Goal: Transaction & Acquisition: Purchase product/service

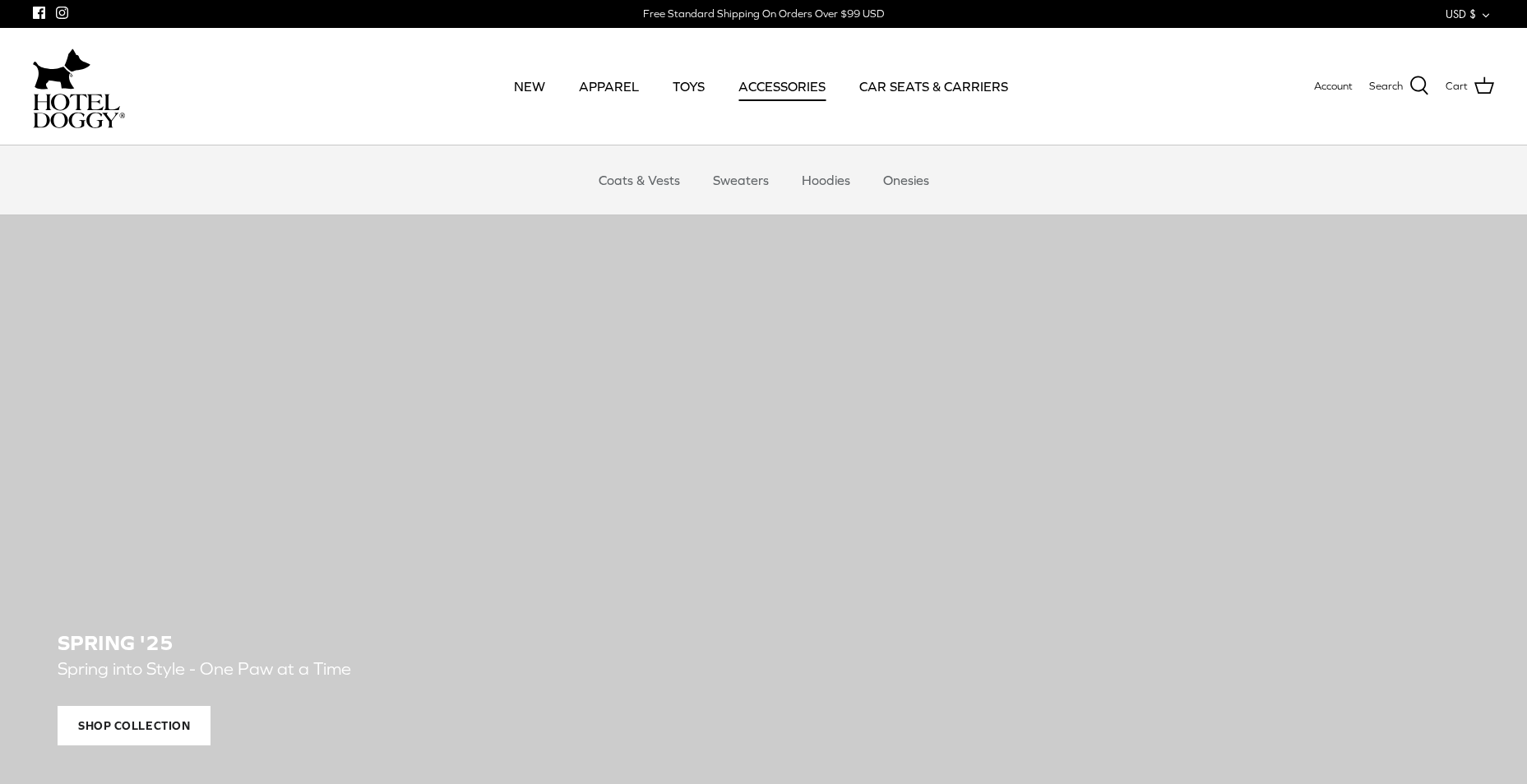
click at [779, 86] on link "ACCESSORIES" at bounding box center [782, 86] width 117 height 56
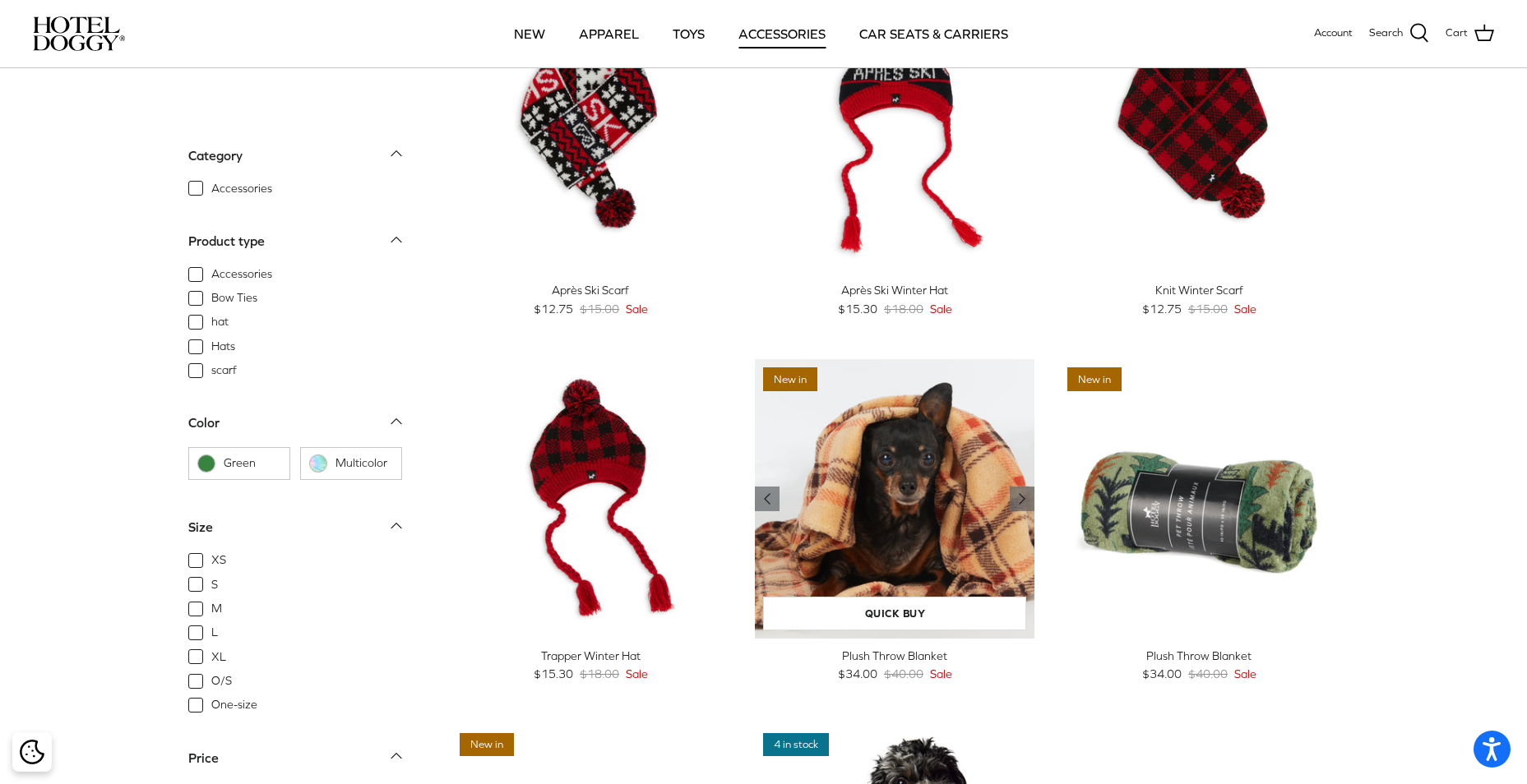
scroll to position [164, 0]
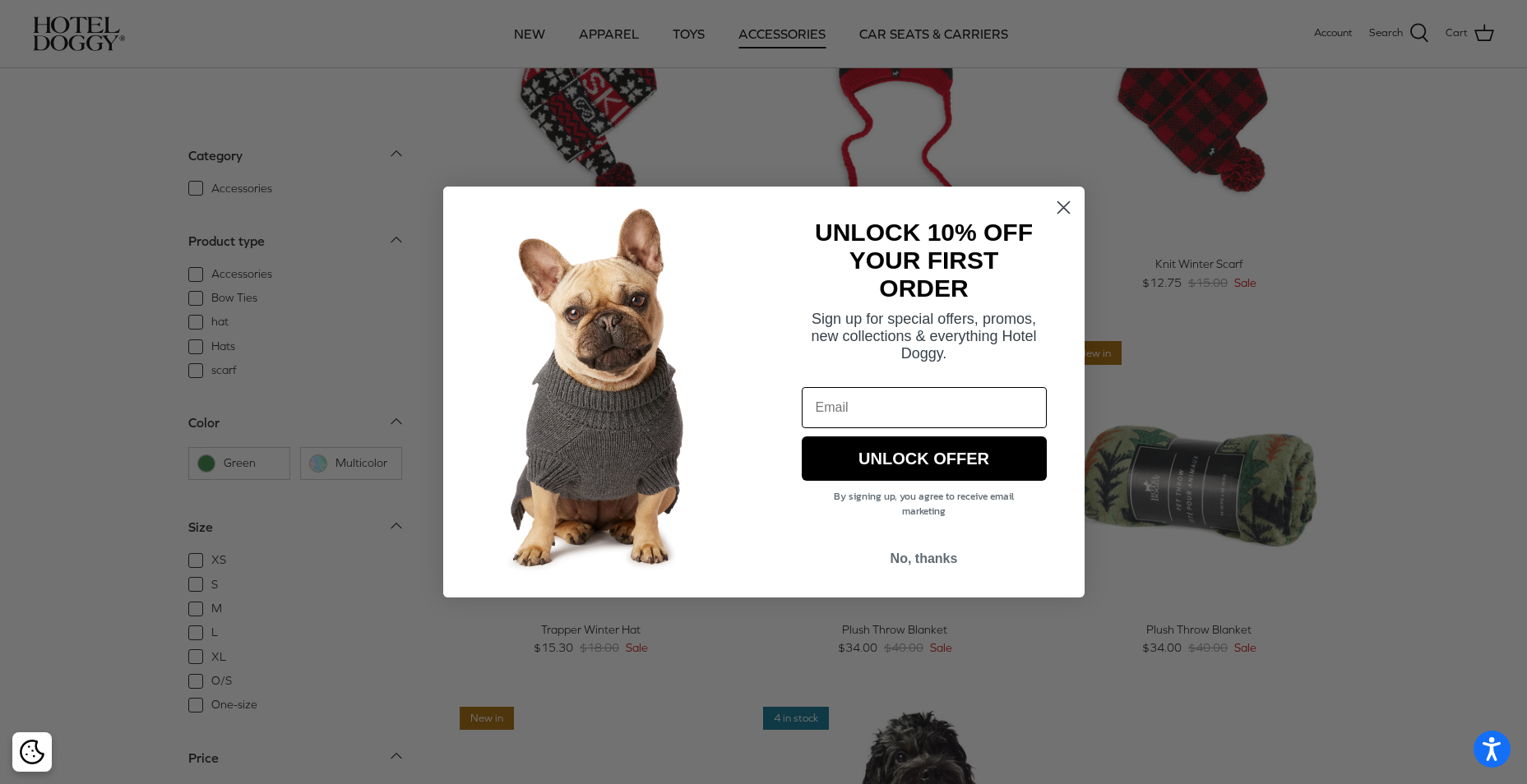
click at [1055, 214] on circle "Close dialog" at bounding box center [1062, 207] width 27 height 27
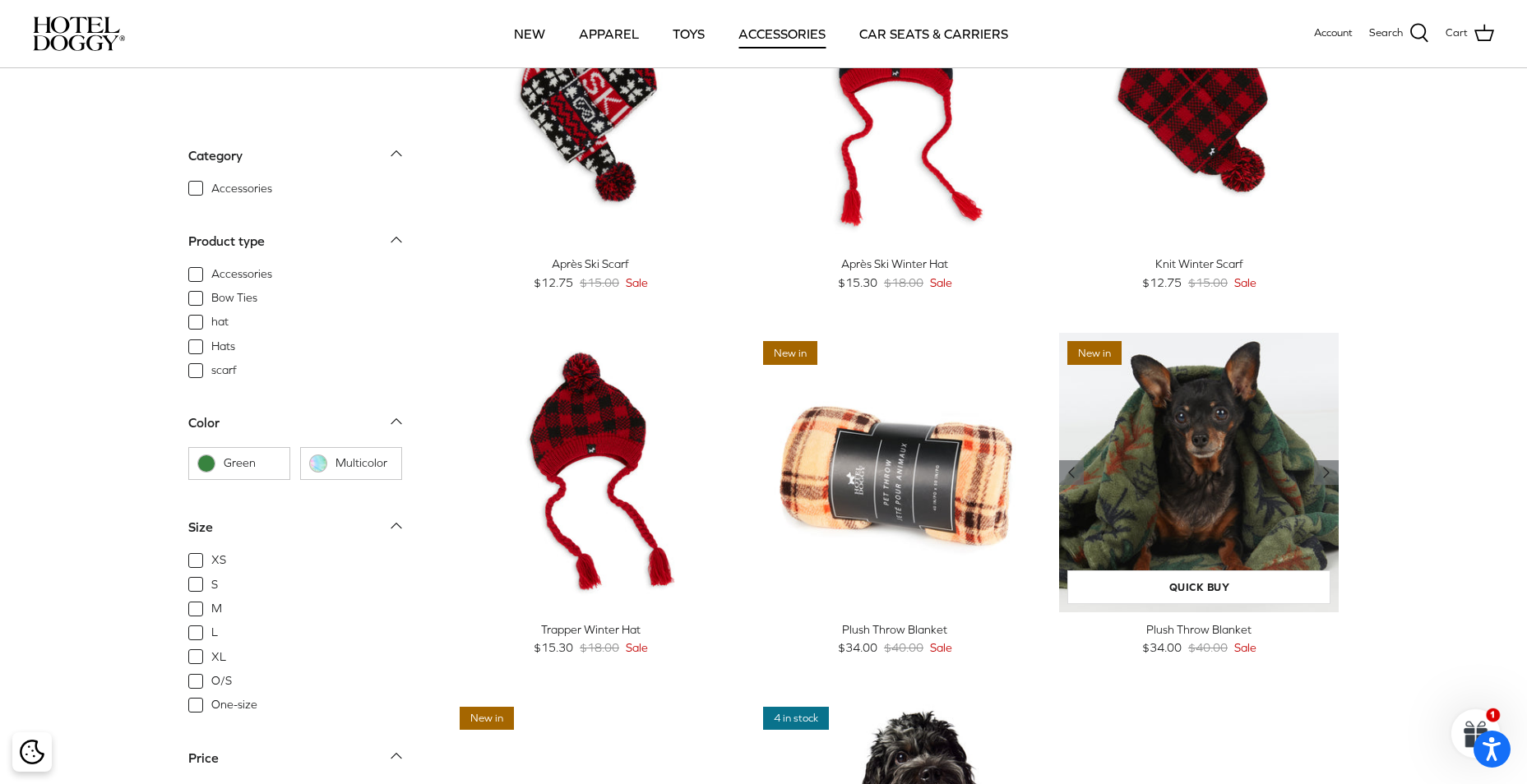
click at [1233, 483] on img "Plush Throw Blanket" at bounding box center [1199, 473] width 280 height 280
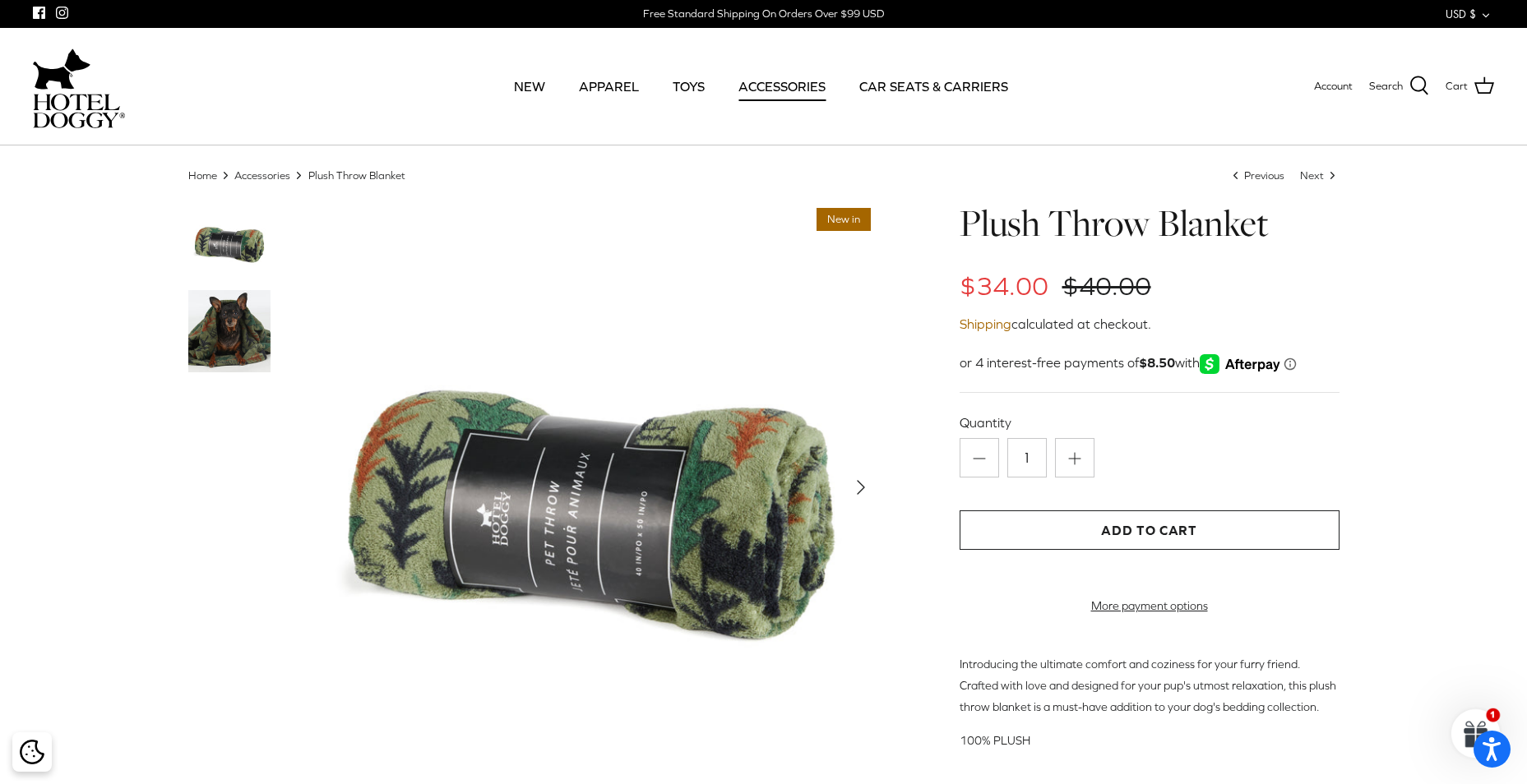
click at [253, 330] on img at bounding box center [229, 331] width 82 height 82
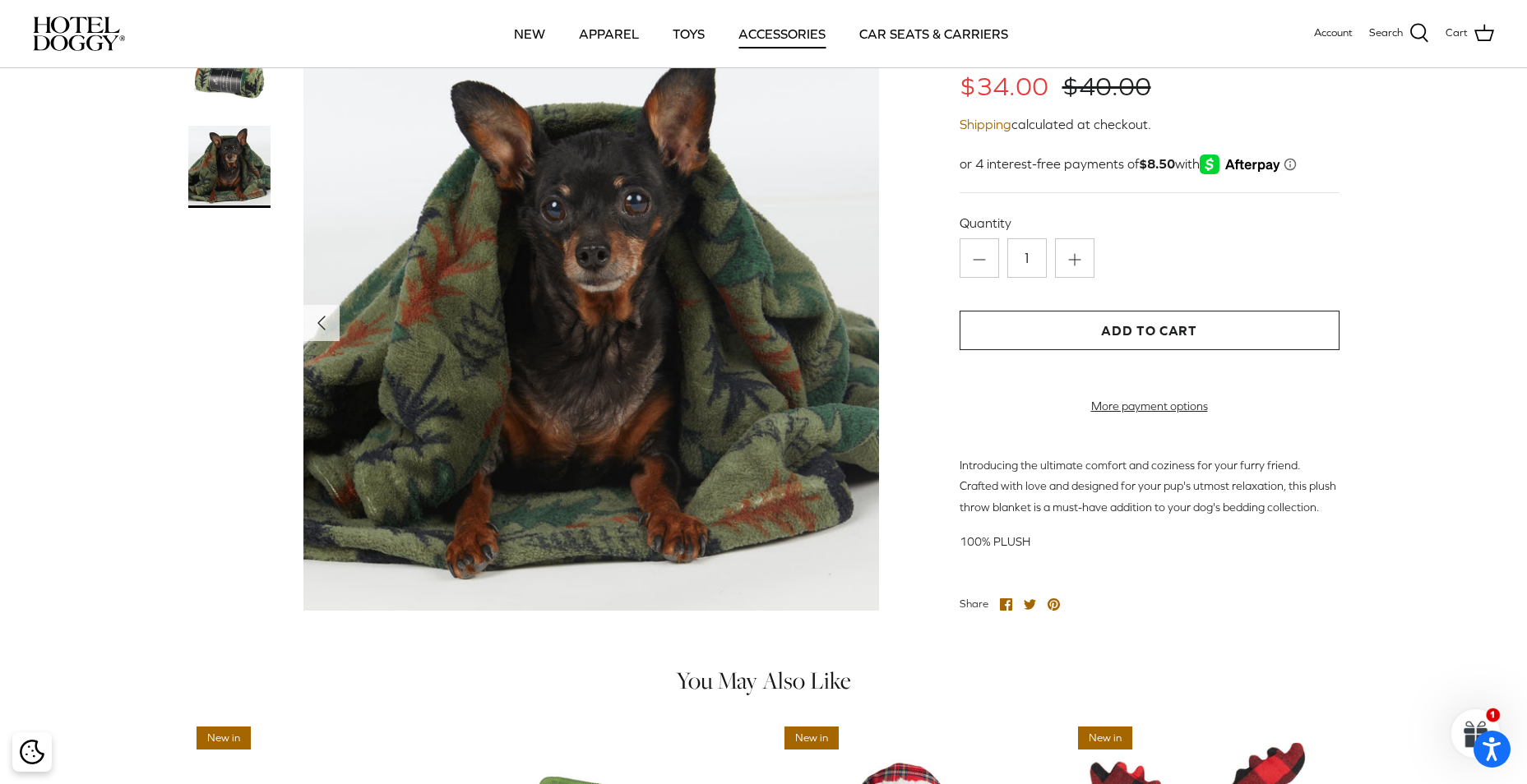
scroll to position [247, 0]
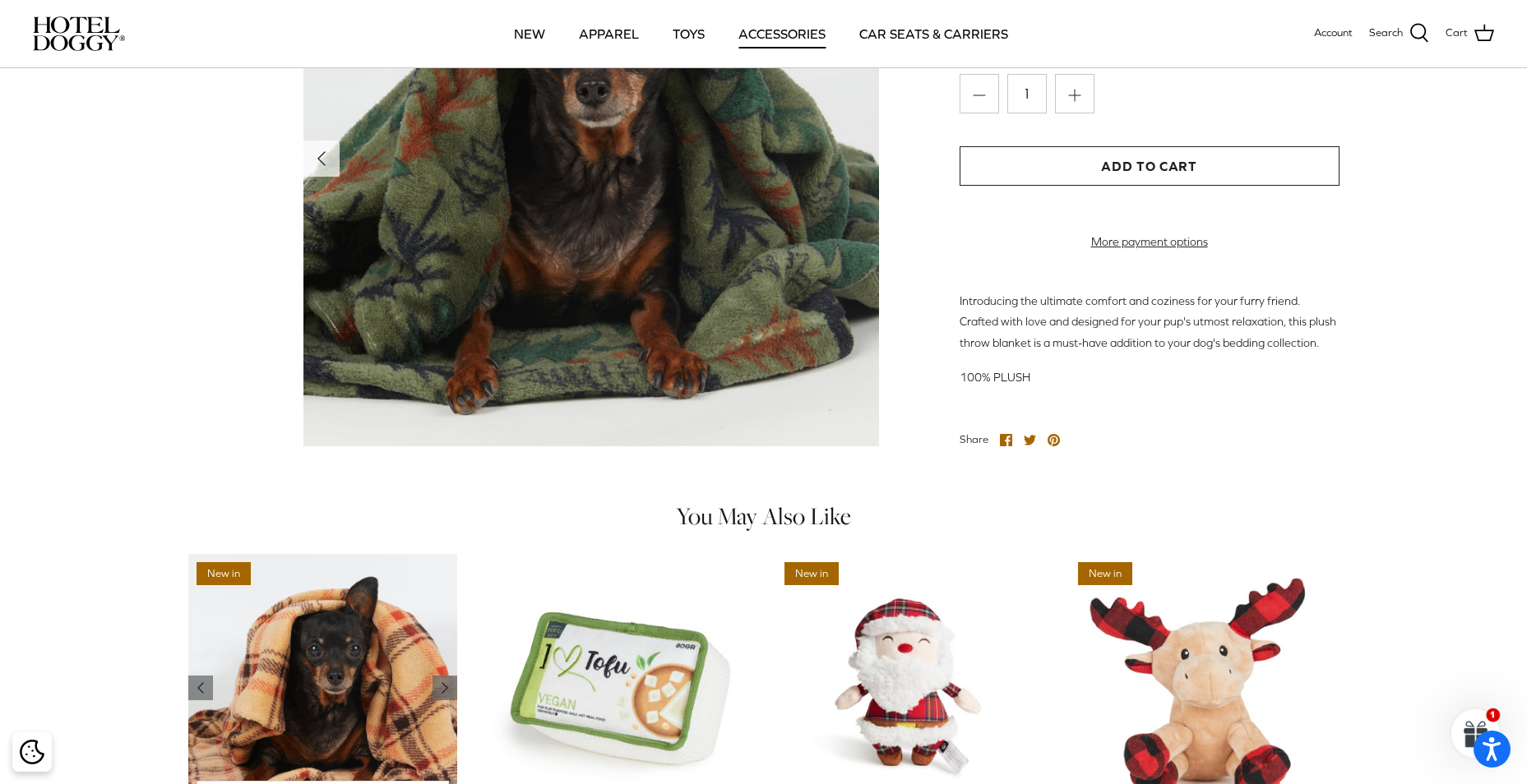
click at [340, 708] on img "Plush Throw Blanket" at bounding box center [323, 689] width 270 height 270
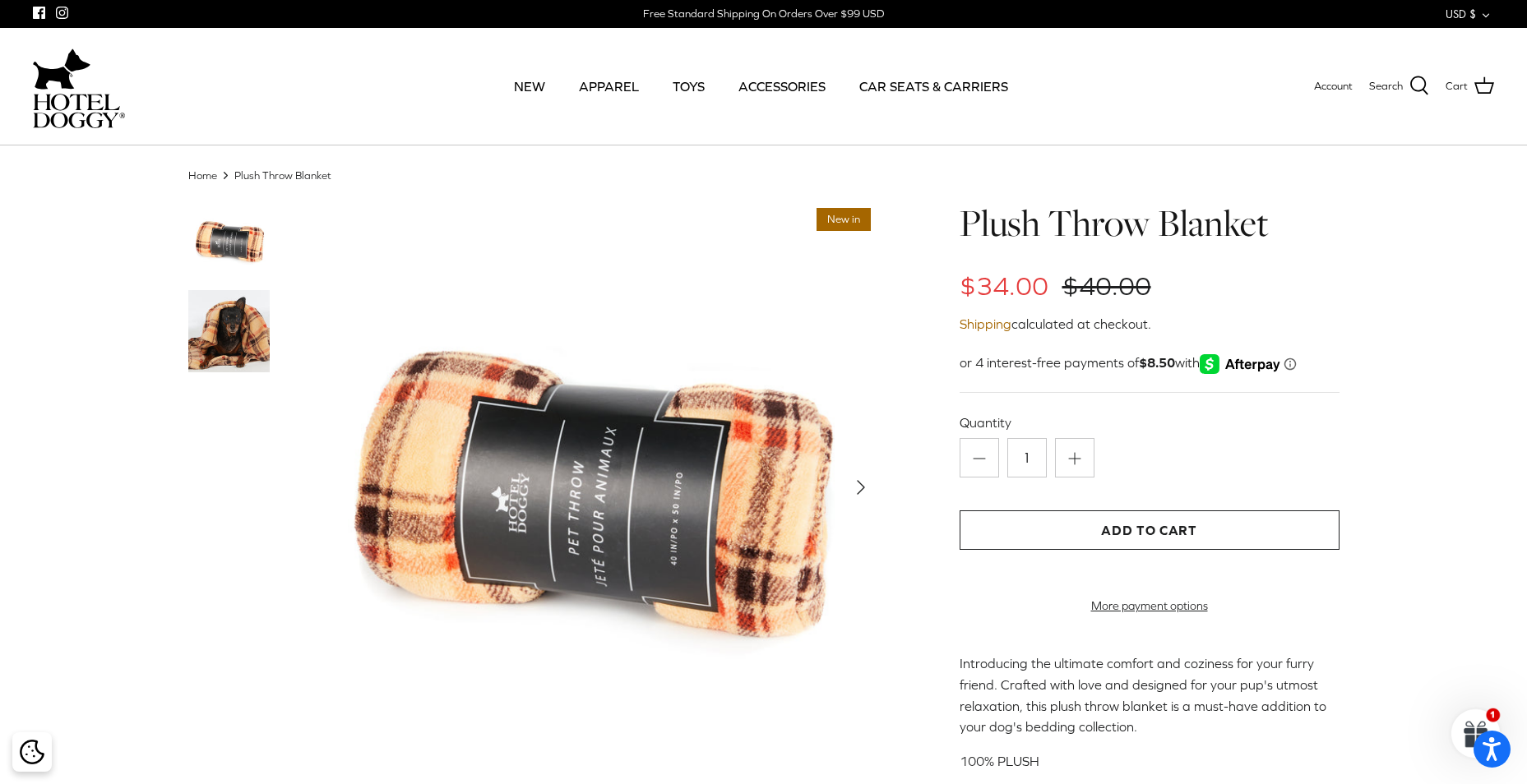
click at [234, 353] on img at bounding box center [229, 331] width 82 height 82
